Goal: Task Accomplishment & Management: Use online tool/utility

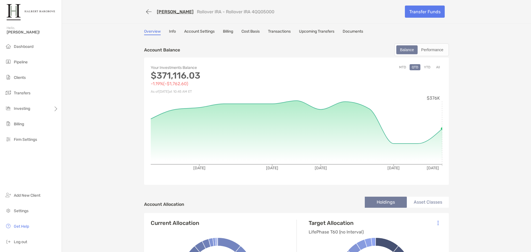
click at [437, 52] on div "Performance" at bounding box center [432, 50] width 28 height 8
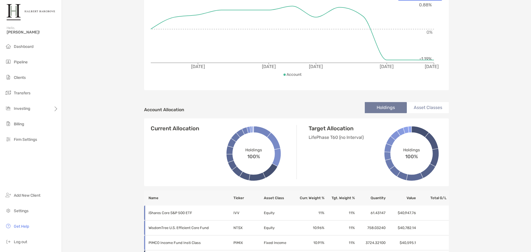
scroll to position [2, 0]
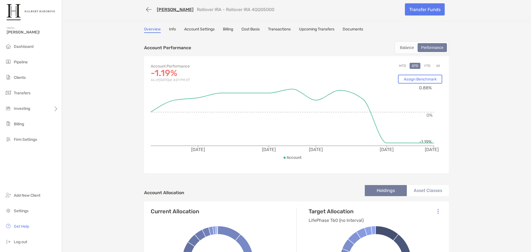
click at [353, 30] on link "Documents" at bounding box center [352, 30] width 20 height 6
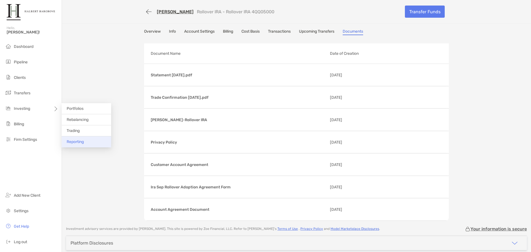
click at [78, 141] on span "Reporting" at bounding box center [75, 141] width 17 height 5
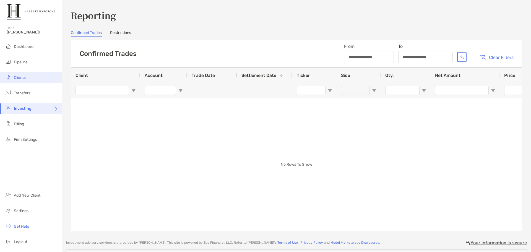
click at [18, 77] on span "Clients" at bounding box center [20, 77] width 12 height 5
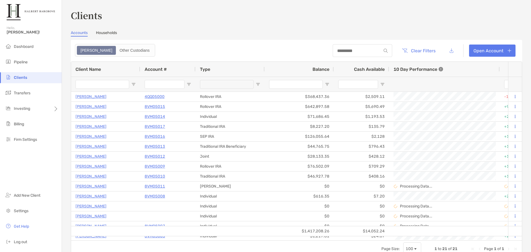
type input "*"
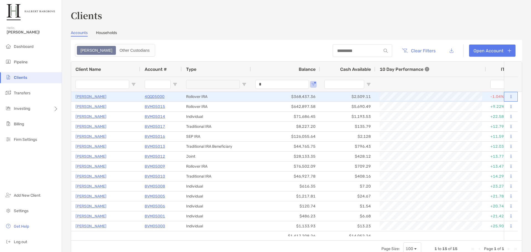
click at [510, 97] on icon at bounding box center [510, 97] width 1 height 4
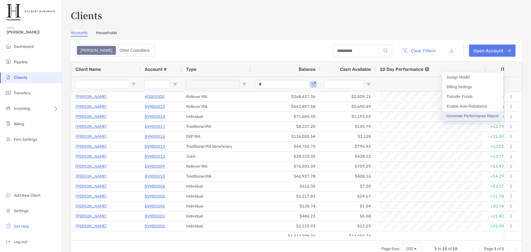
click at [481, 118] on button "Generate Performance Report" at bounding box center [472, 116] width 61 height 10
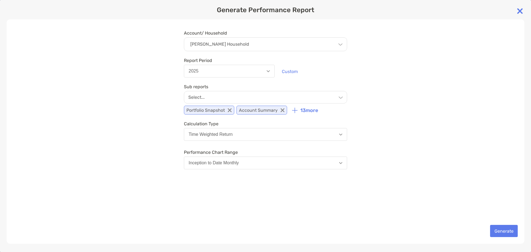
click at [238, 74] on button "2025" at bounding box center [229, 71] width 91 height 13
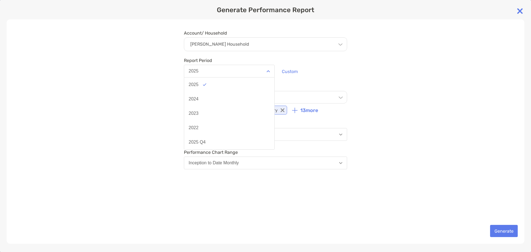
click at [238, 74] on button "2025" at bounding box center [229, 71] width 91 height 13
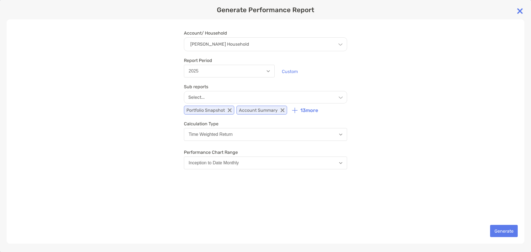
click at [199, 97] on p "Select..." at bounding box center [196, 96] width 16 height 5
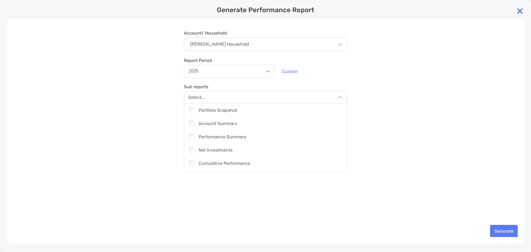
click at [199, 97] on p "Select..." at bounding box center [196, 96] width 16 height 5
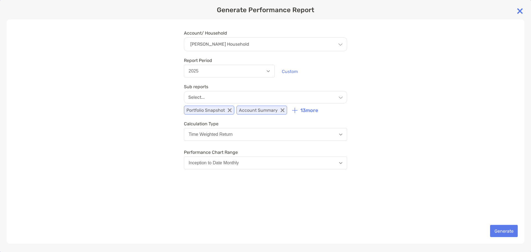
click at [240, 161] on button "Inception to Date Monthly" at bounding box center [265, 162] width 163 height 13
click at [241, 161] on button "Inception to Date Monthly" at bounding box center [265, 162] width 163 height 13
click at [494, 230] on button "Generate" at bounding box center [504, 231] width 28 height 12
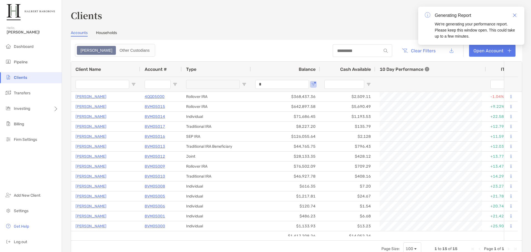
click at [388, 26] on div "Clients Accounts Households Zoe Other Custodians Clear Filters Open Account 1 t…" at bounding box center [296, 133] width 451 height 248
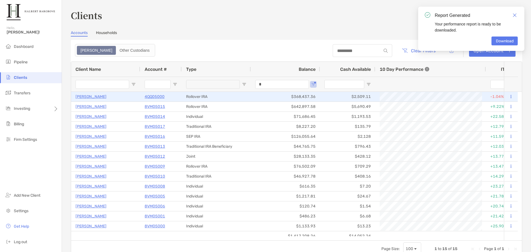
drag, startPoint x: 260, startPoint y: 98, endPoint x: 280, endPoint y: 46, distance: 55.8
click at [280, 46] on header "Clear Filters Open Account" at bounding box center [296, 51] width 451 height 22
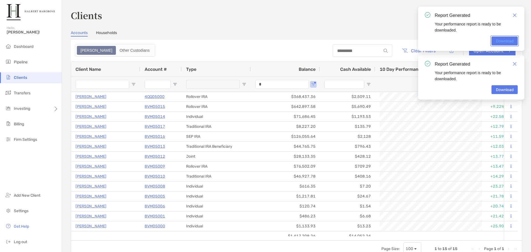
click at [508, 43] on link "Download" at bounding box center [504, 40] width 26 height 9
